Goal: Task Accomplishment & Management: Manage account settings

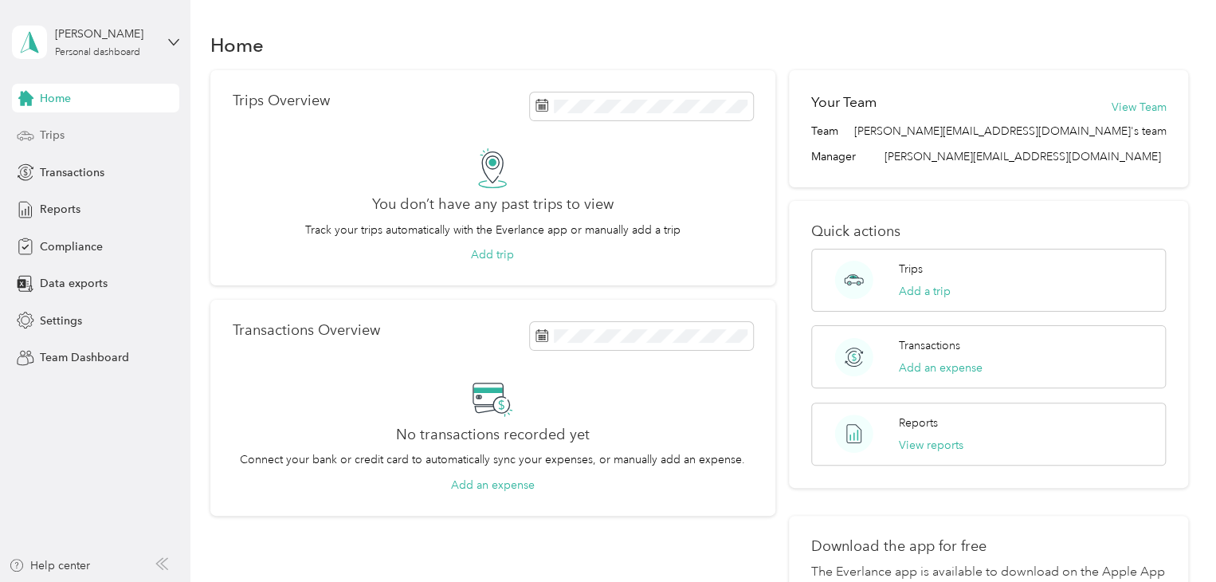
click at [68, 140] on div "Trips" at bounding box center [95, 135] width 167 height 29
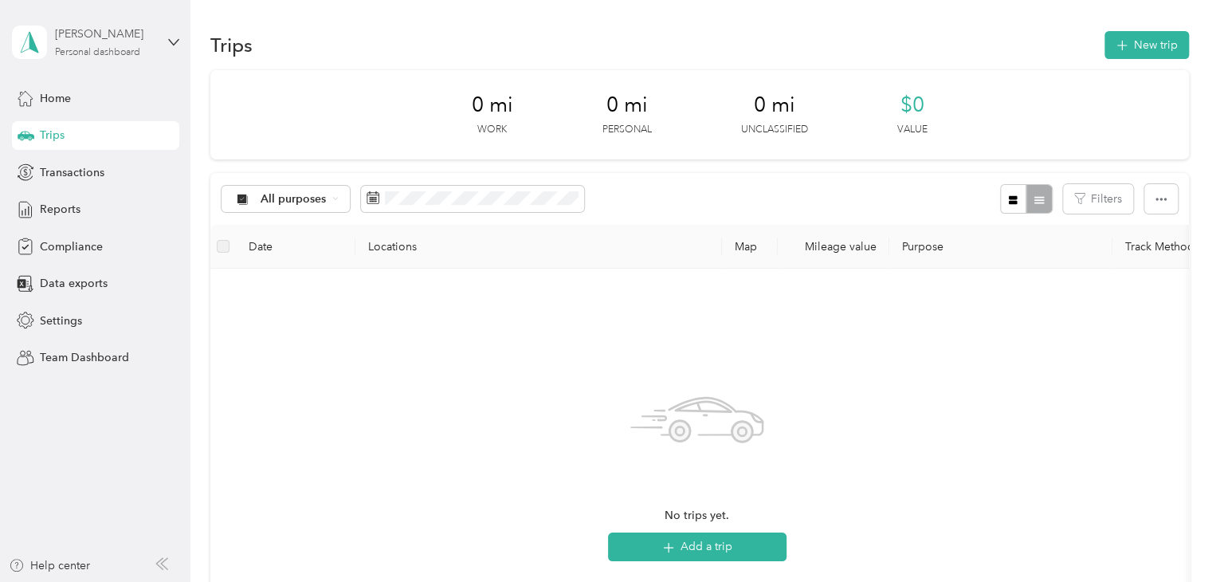
click at [89, 50] on div "Personal dashboard" at bounding box center [97, 53] width 85 height 10
click at [96, 131] on div "Team dashboard" at bounding box center [68, 128] width 85 height 17
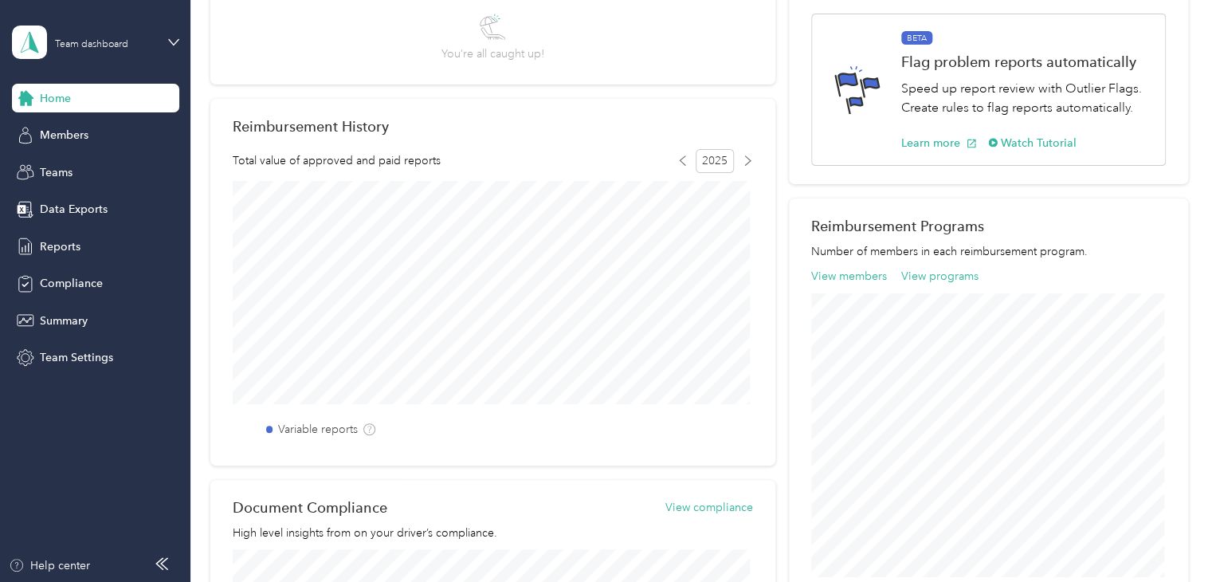
scroll to position [239, 0]
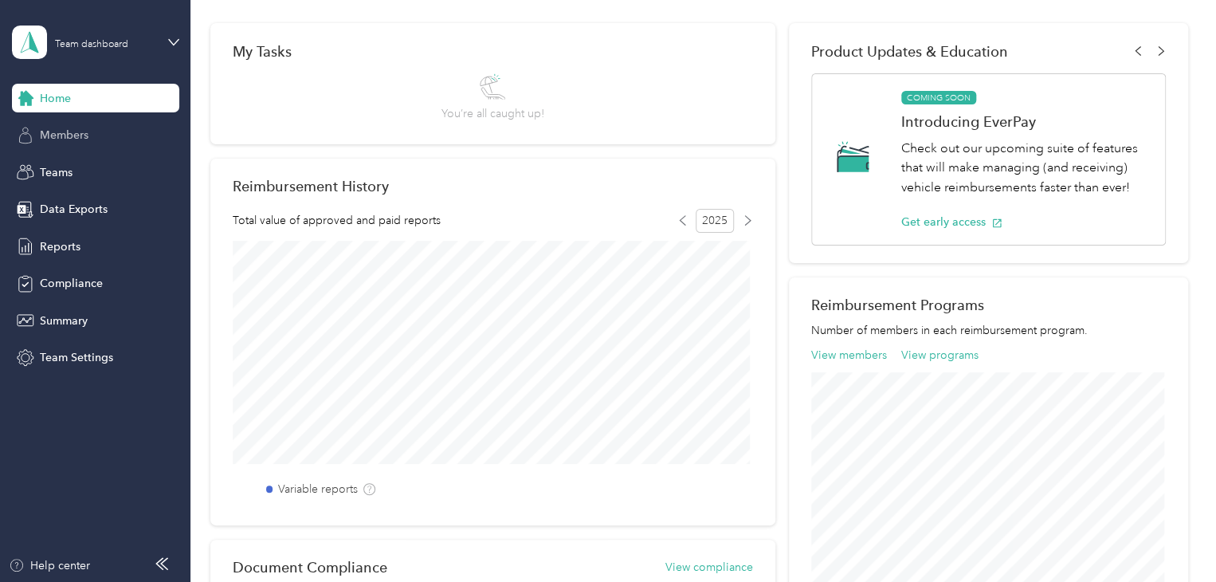
click at [92, 130] on div "Members" at bounding box center [95, 135] width 167 height 29
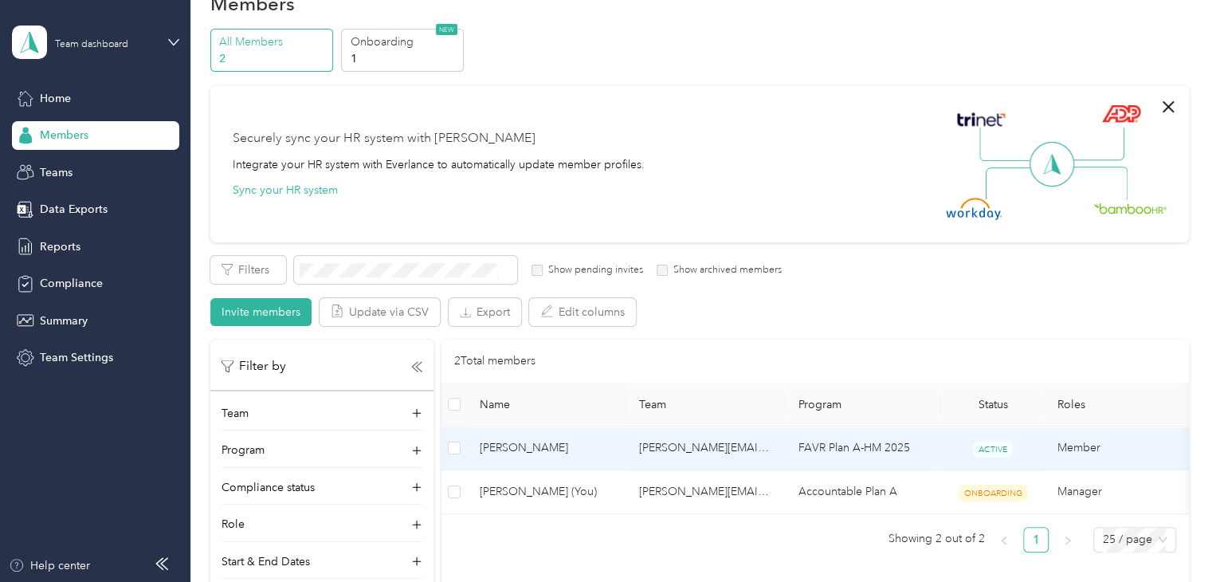
scroll to position [80, 0]
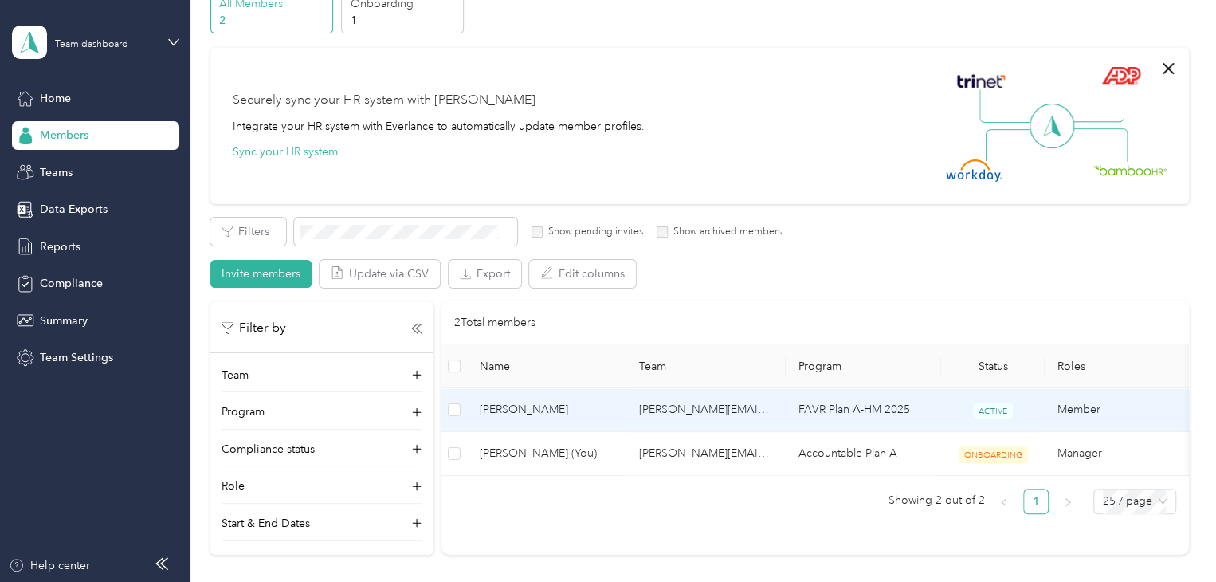
click at [532, 409] on span "[PERSON_NAME]" at bounding box center [547, 410] width 134 height 18
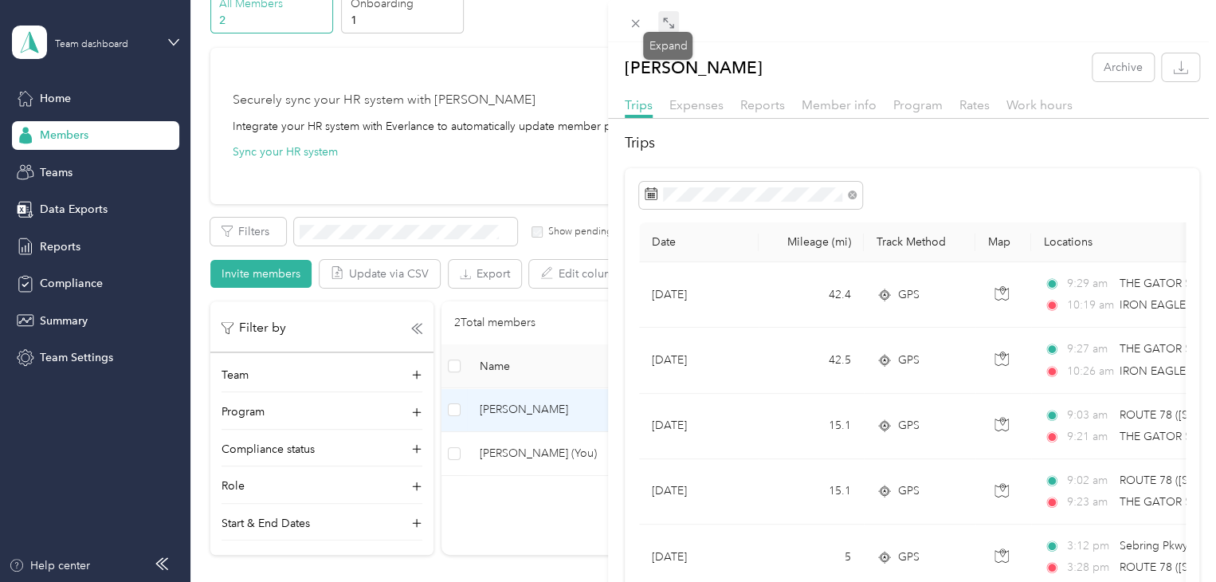
click at [671, 22] on icon at bounding box center [668, 23] width 13 height 13
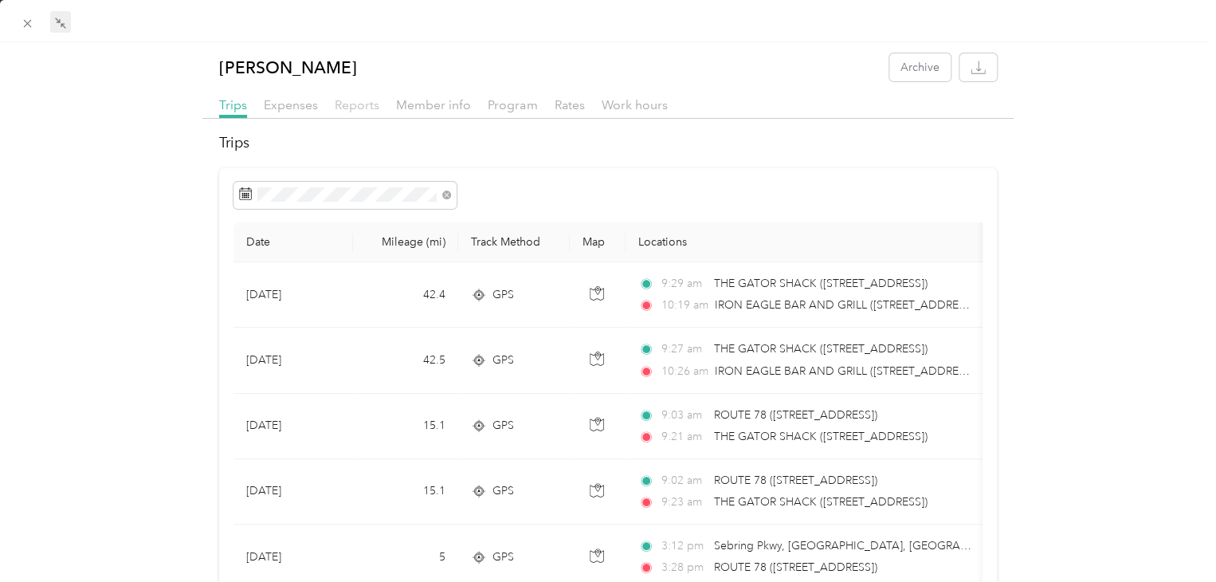
click at [346, 102] on span "Reports" at bounding box center [357, 104] width 45 height 15
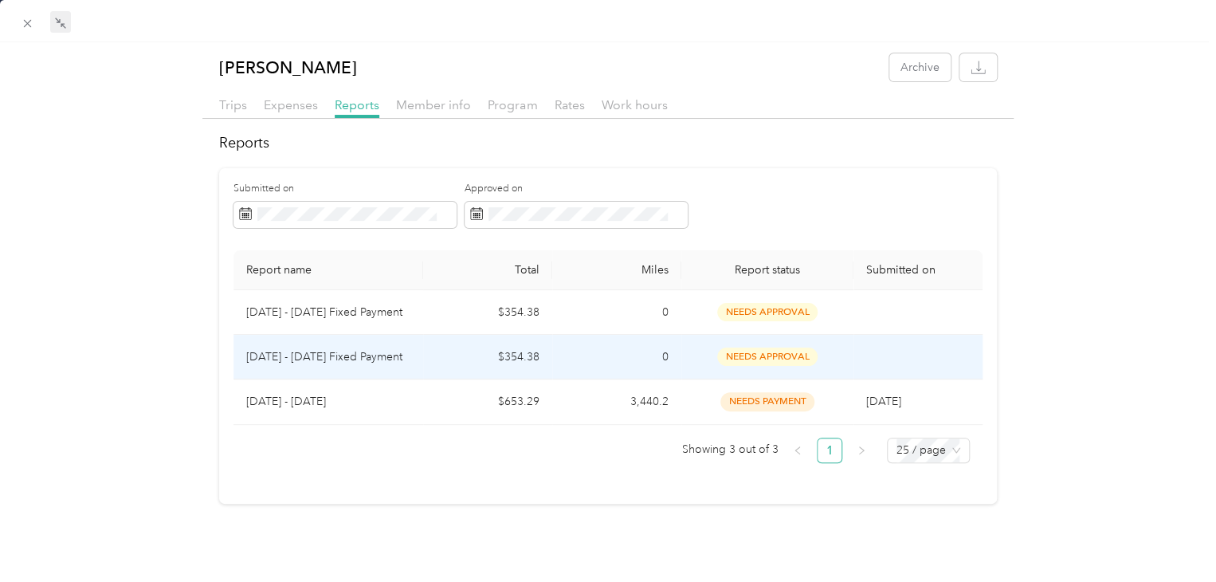
click at [432, 355] on td "$354.38" at bounding box center [487, 357] width 129 height 45
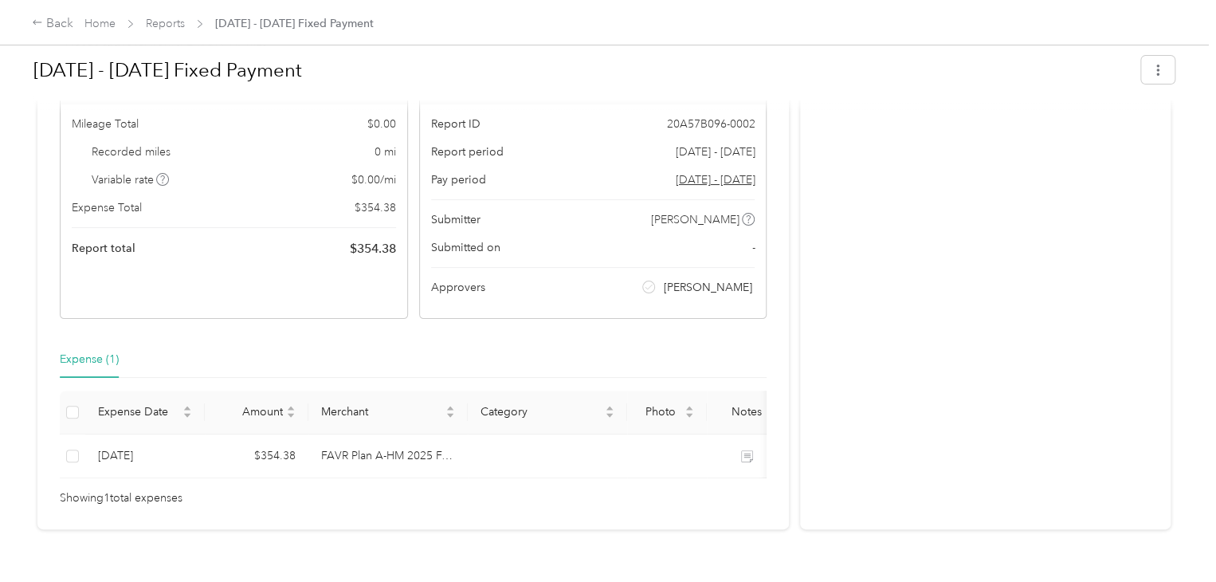
scroll to position [159, 0]
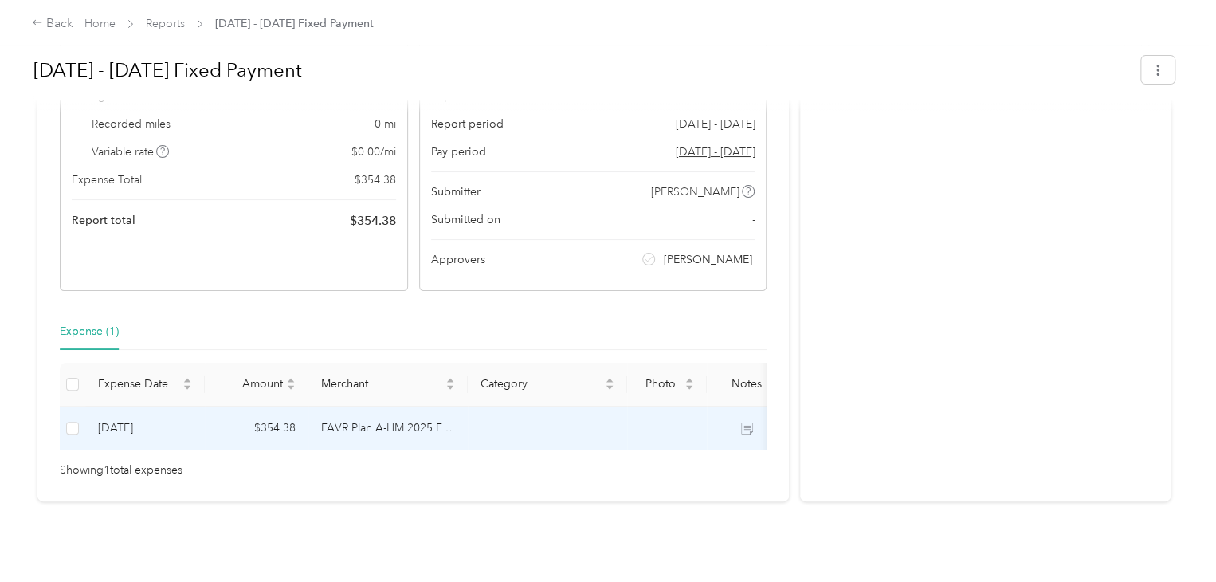
click at [316, 428] on td "FAVR Plan A-HM 2025 FAVR program" at bounding box center [387, 428] width 159 height 44
click at [123, 427] on td "[DATE]" at bounding box center [145, 428] width 120 height 44
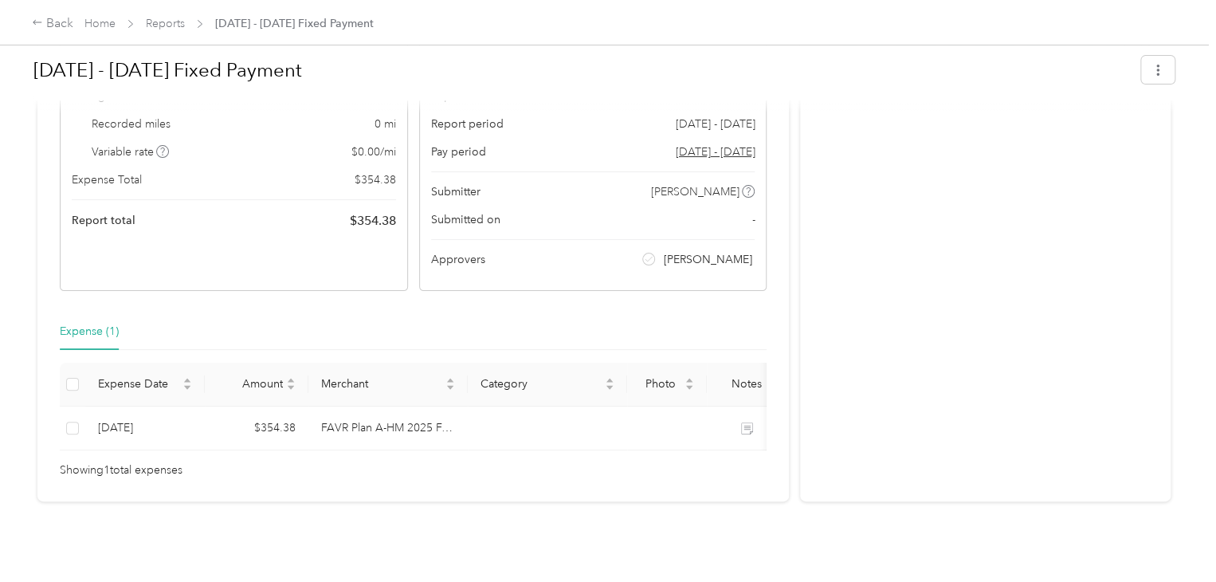
click at [67, 516] on div "[DATE] - [DATE] Fixed Payment Needs Approval Needs approval from [PERSON_NAME] …" at bounding box center [604, 277] width 1208 height 554
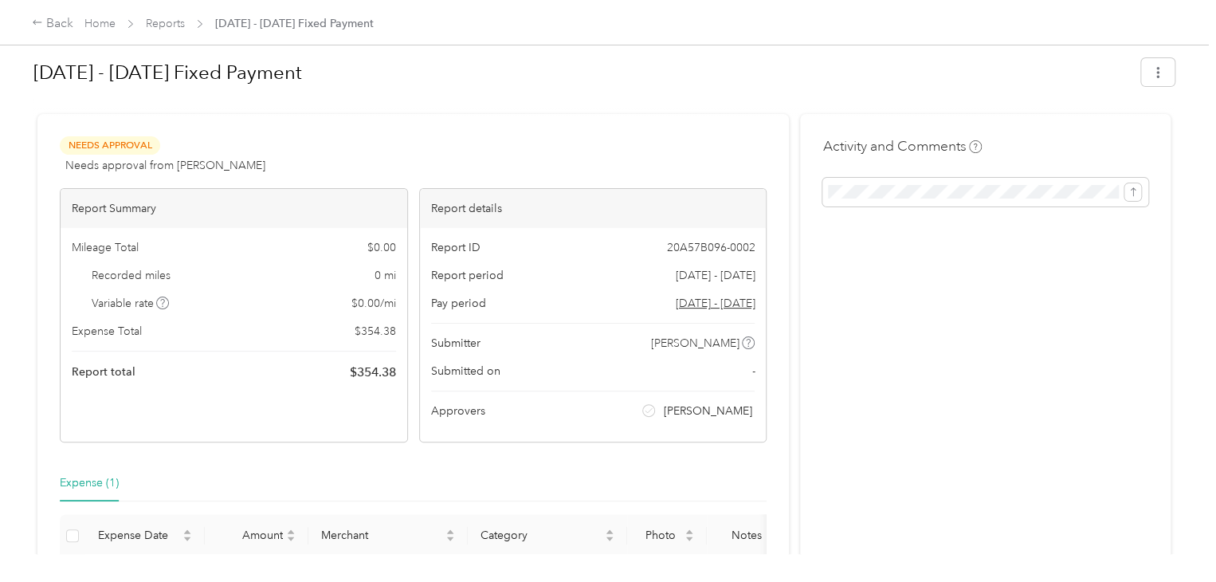
scroll to position [0, 0]
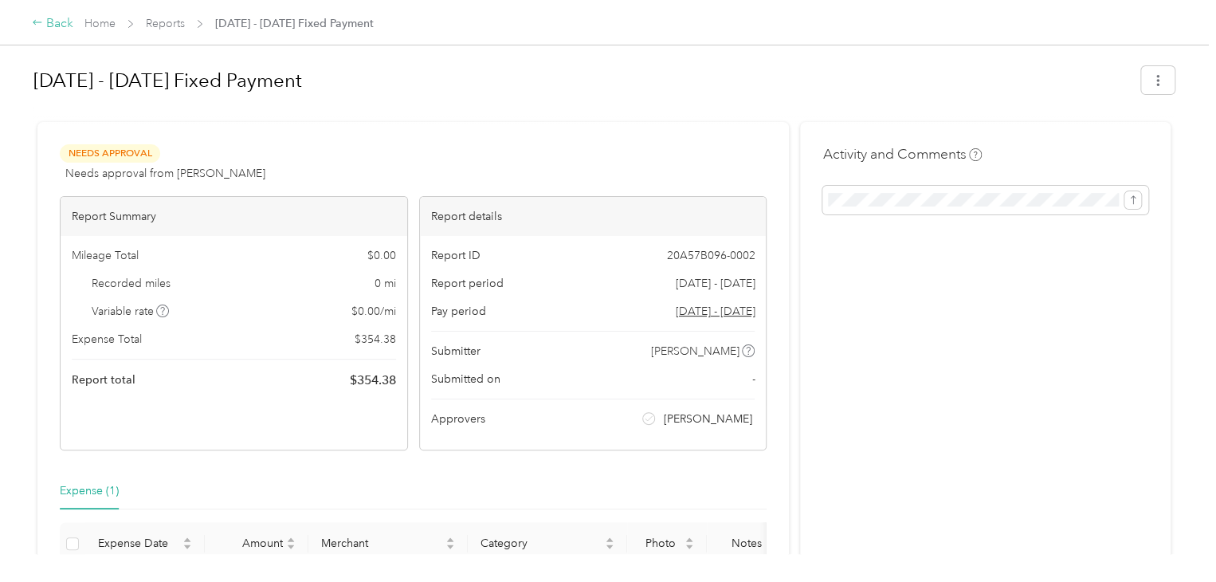
click at [40, 20] on icon at bounding box center [37, 22] width 11 height 11
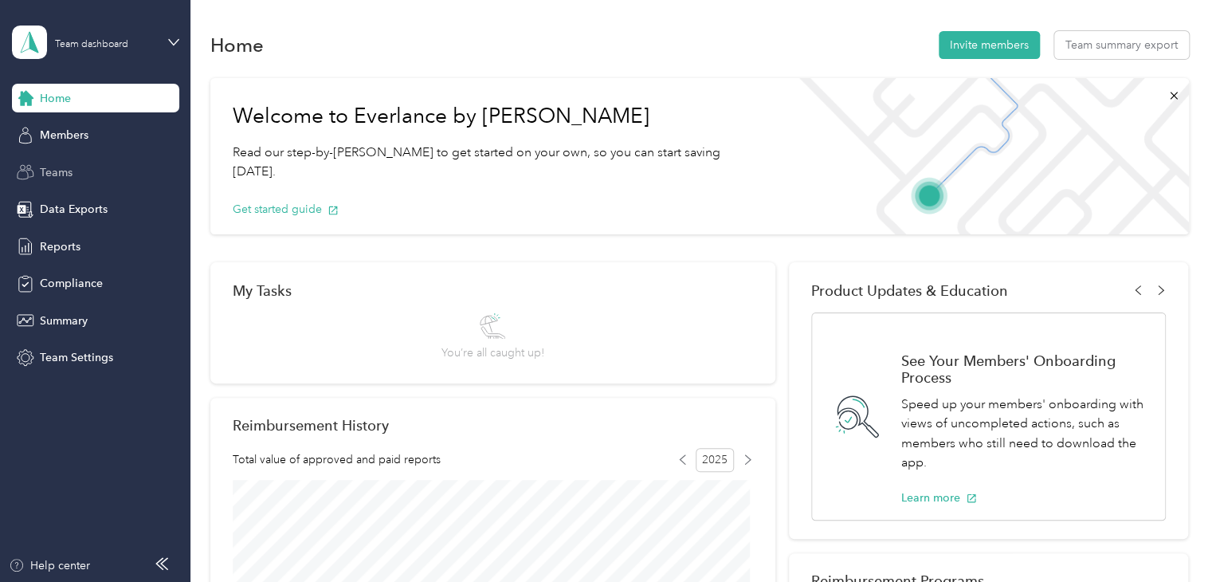
click at [61, 176] on span "Teams" at bounding box center [56, 172] width 33 height 17
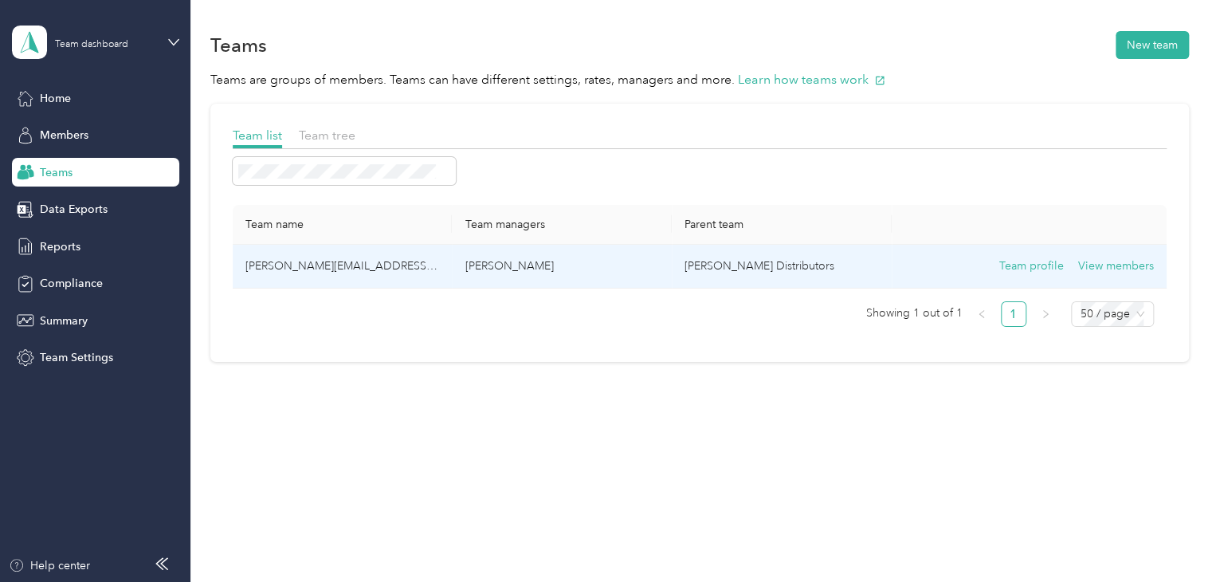
click at [474, 270] on p "[PERSON_NAME]" at bounding box center [562, 266] width 194 height 18
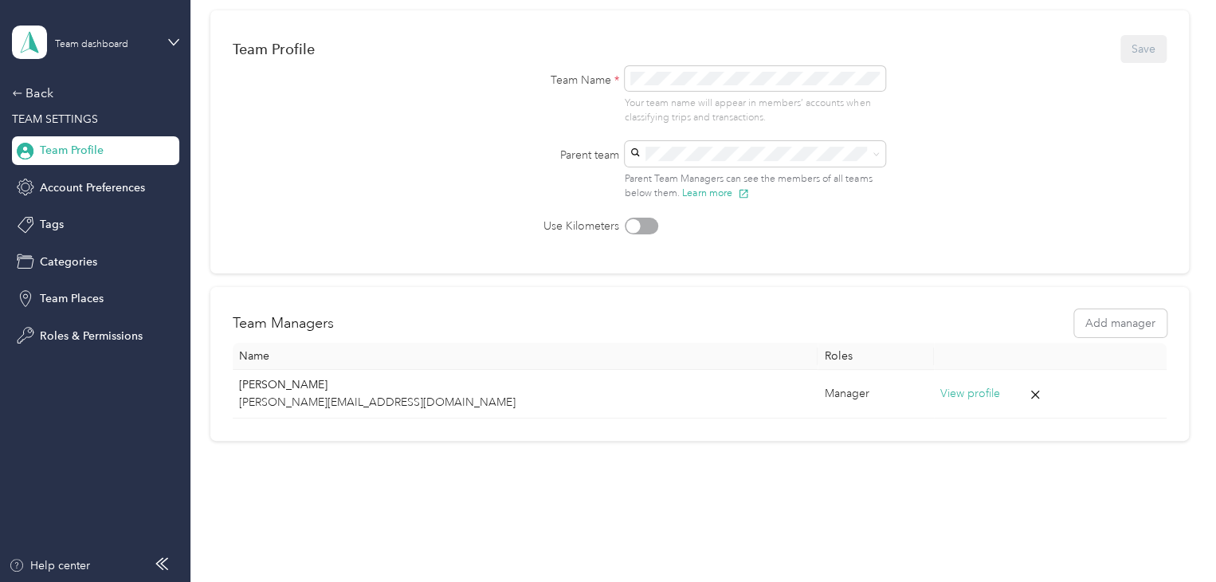
scroll to position [143, 0]
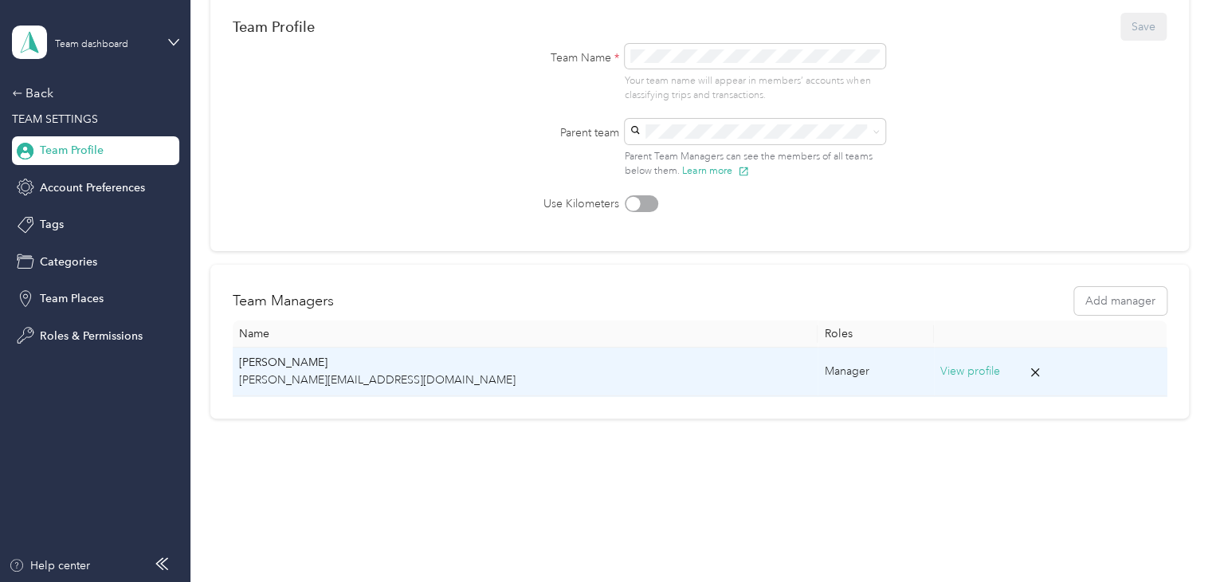
click at [940, 374] on button "View profile" at bounding box center [970, 372] width 60 height 18
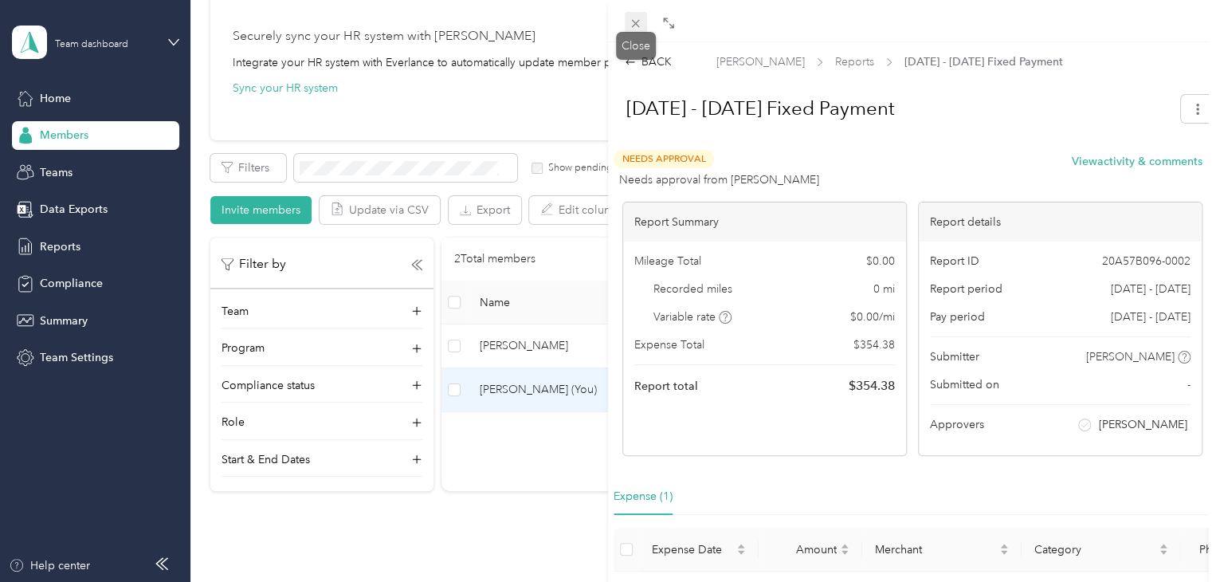
click at [634, 27] on icon at bounding box center [636, 24] width 14 height 14
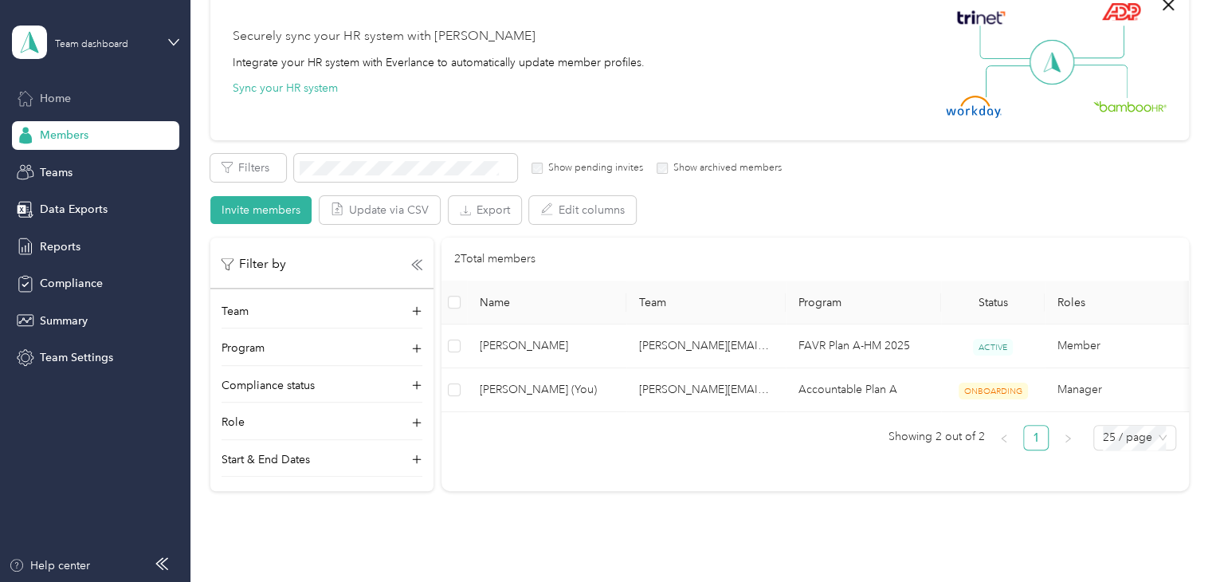
click at [81, 92] on div "Home" at bounding box center [95, 98] width 167 height 29
